Goal: Check status: Check status

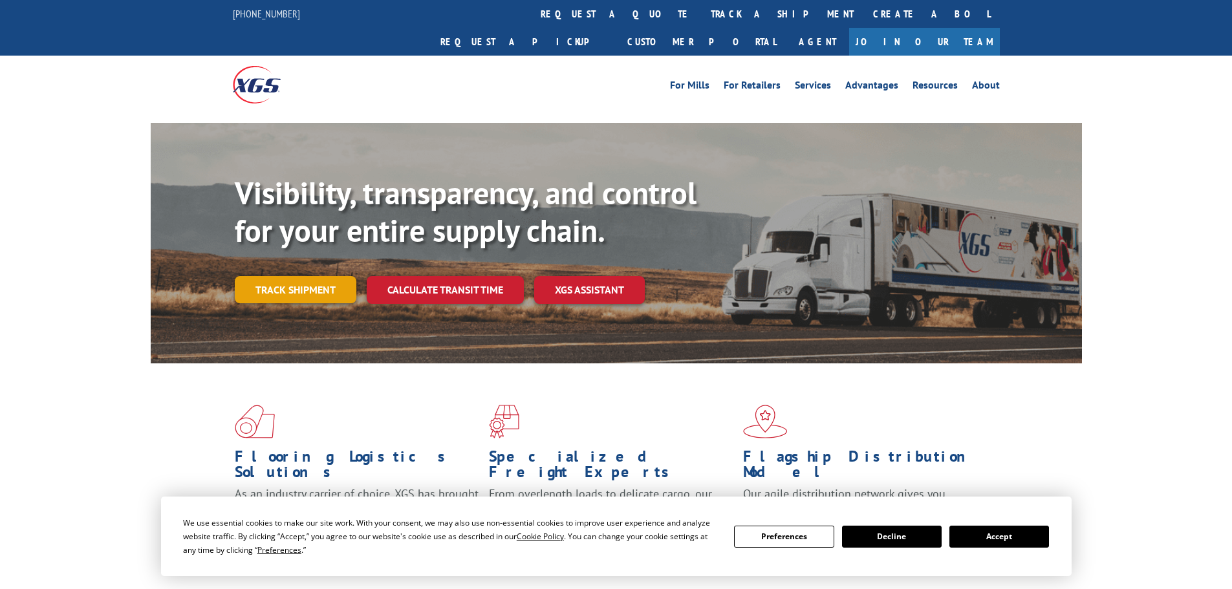
click at [337, 276] on link "Track shipment" at bounding box center [296, 289] width 122 height 27
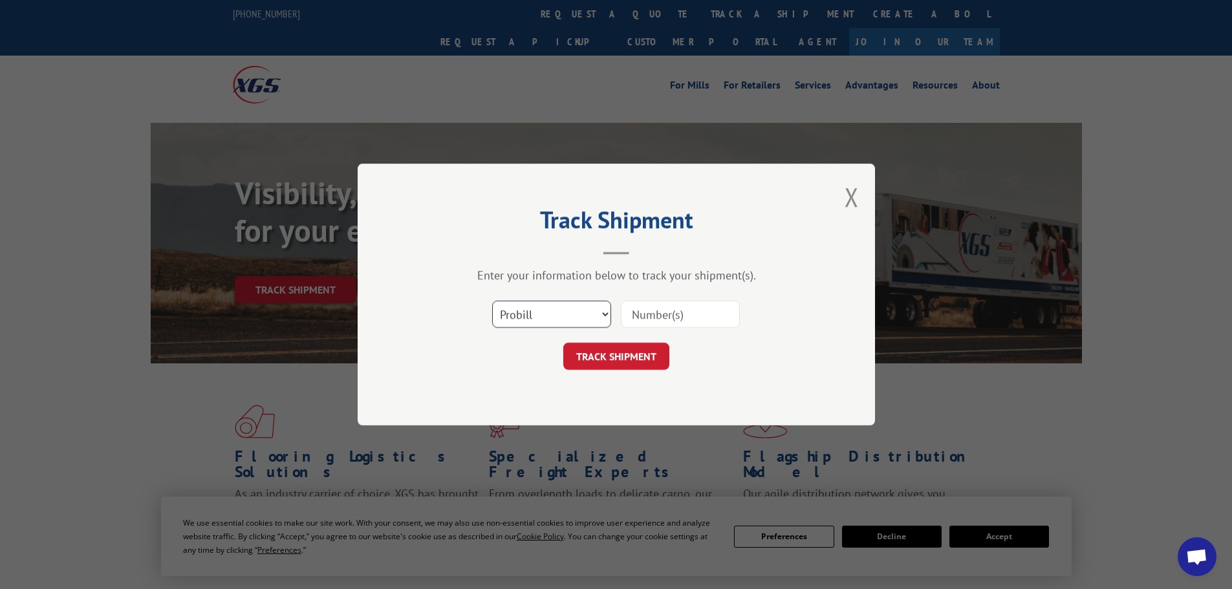
click at [595, 316] on select "Select category... Probill BOL PO" at bounding box center [551, 314] width 119 height 27
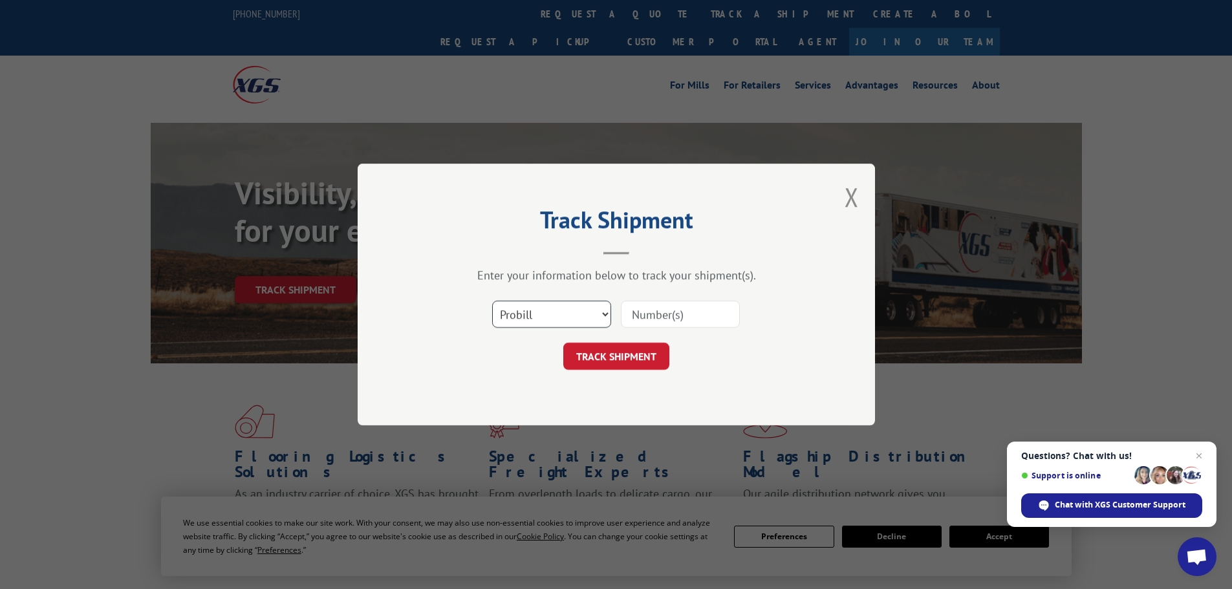
select select "bol"
click at [492, 301] on select "Select category... Probill BOL PO" at bounding box center [551, 314] width 119 height 27
click at [679, 321] on input at bounding box center [680, 314] width 119 height 27
paste input "5474094"
type input "5474094"
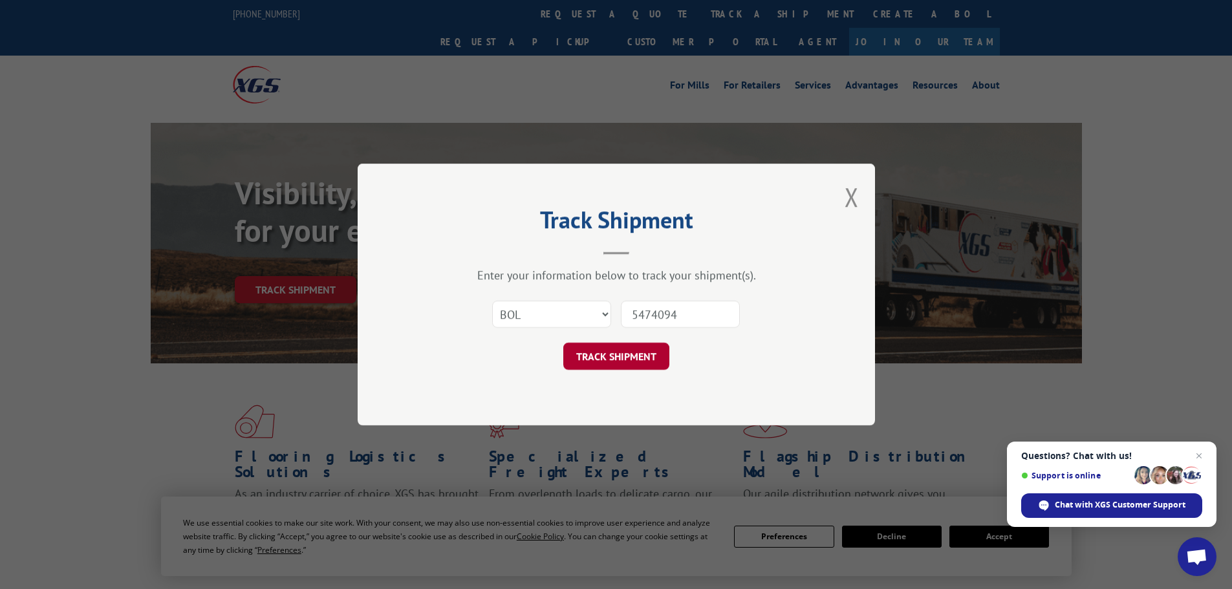
click at [641, 355] on button "TRACK SHIPMENT" at bounding box center [616, 356] width 106 height 27
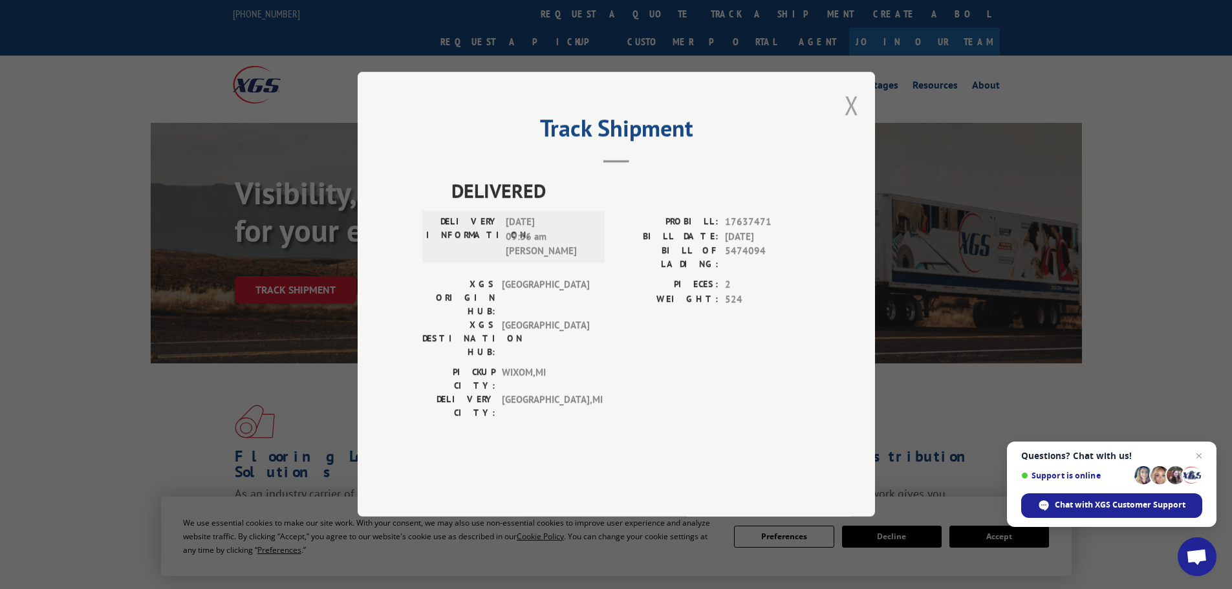
click at [853, 122] on button "Close modal" at bounding box center [851, 105] width 14 height 34
